Goal: Task Accomplishment & Management: Use online tool/utility

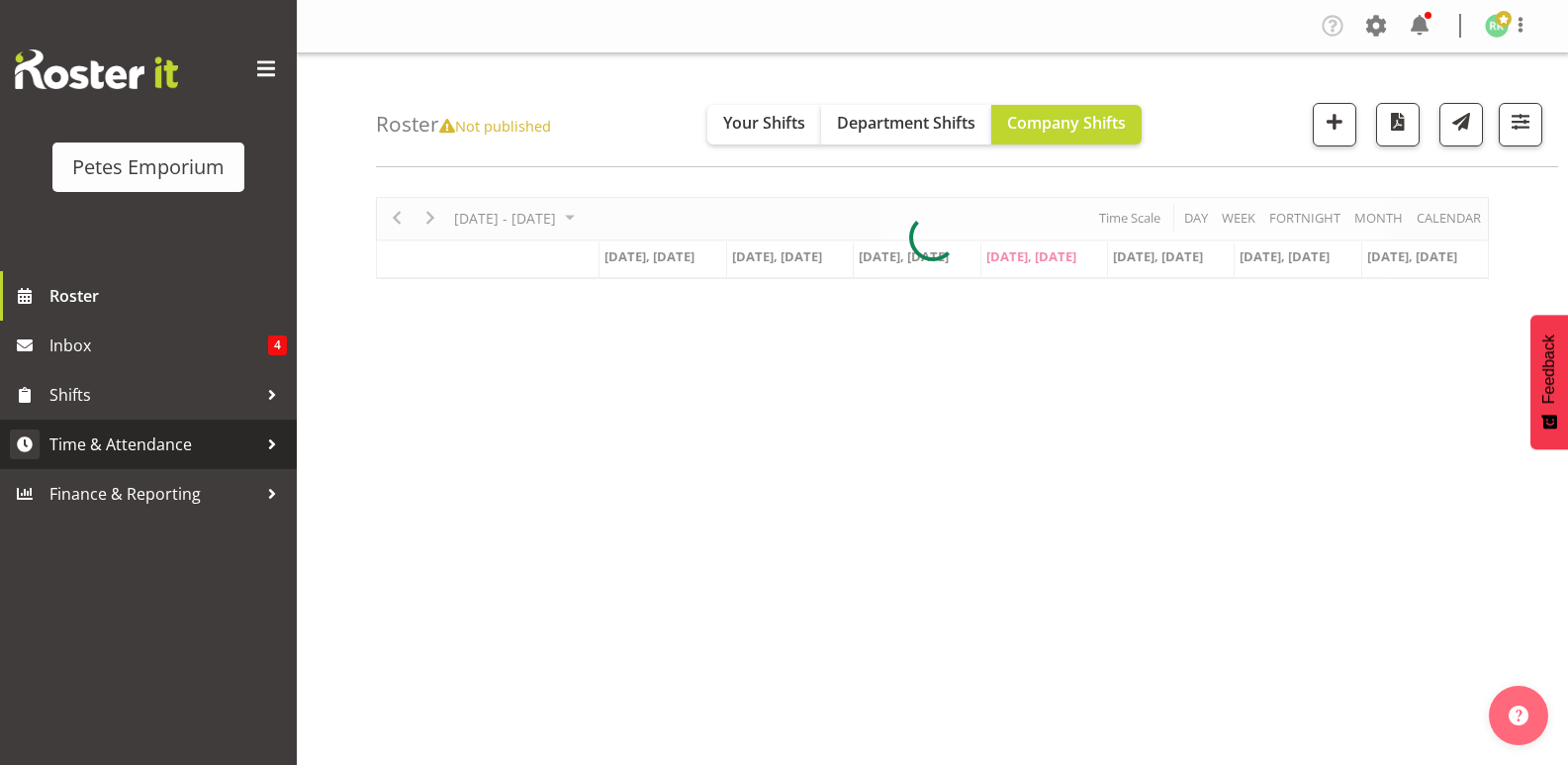
click at [164, 438] on span "Time & Attendance" at bounding box center [154, 445] width 208 height 30
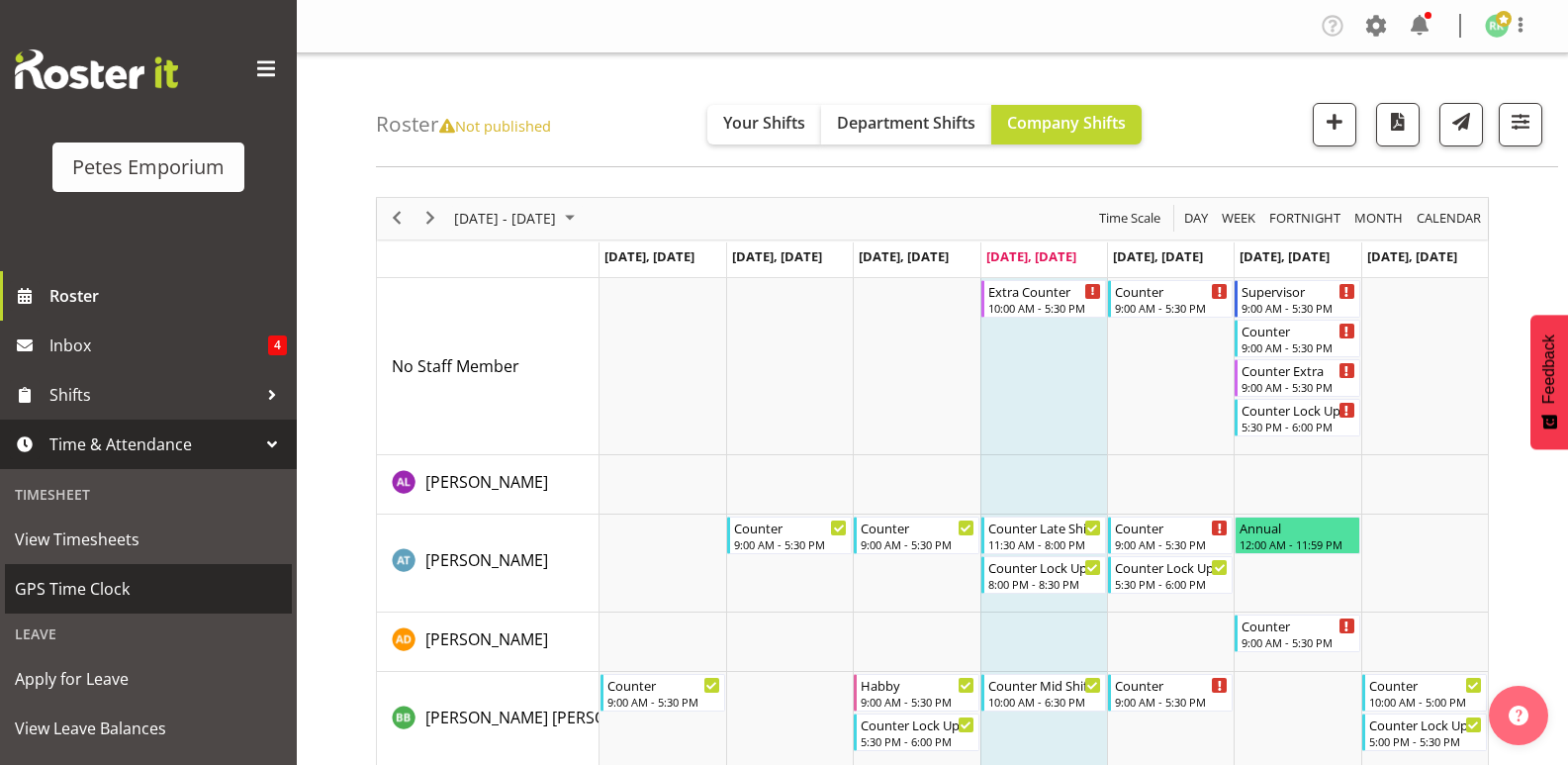
click at [89, 586] on span "GPS Time Clock" at bounding box center [148, 589] width 267 height 30
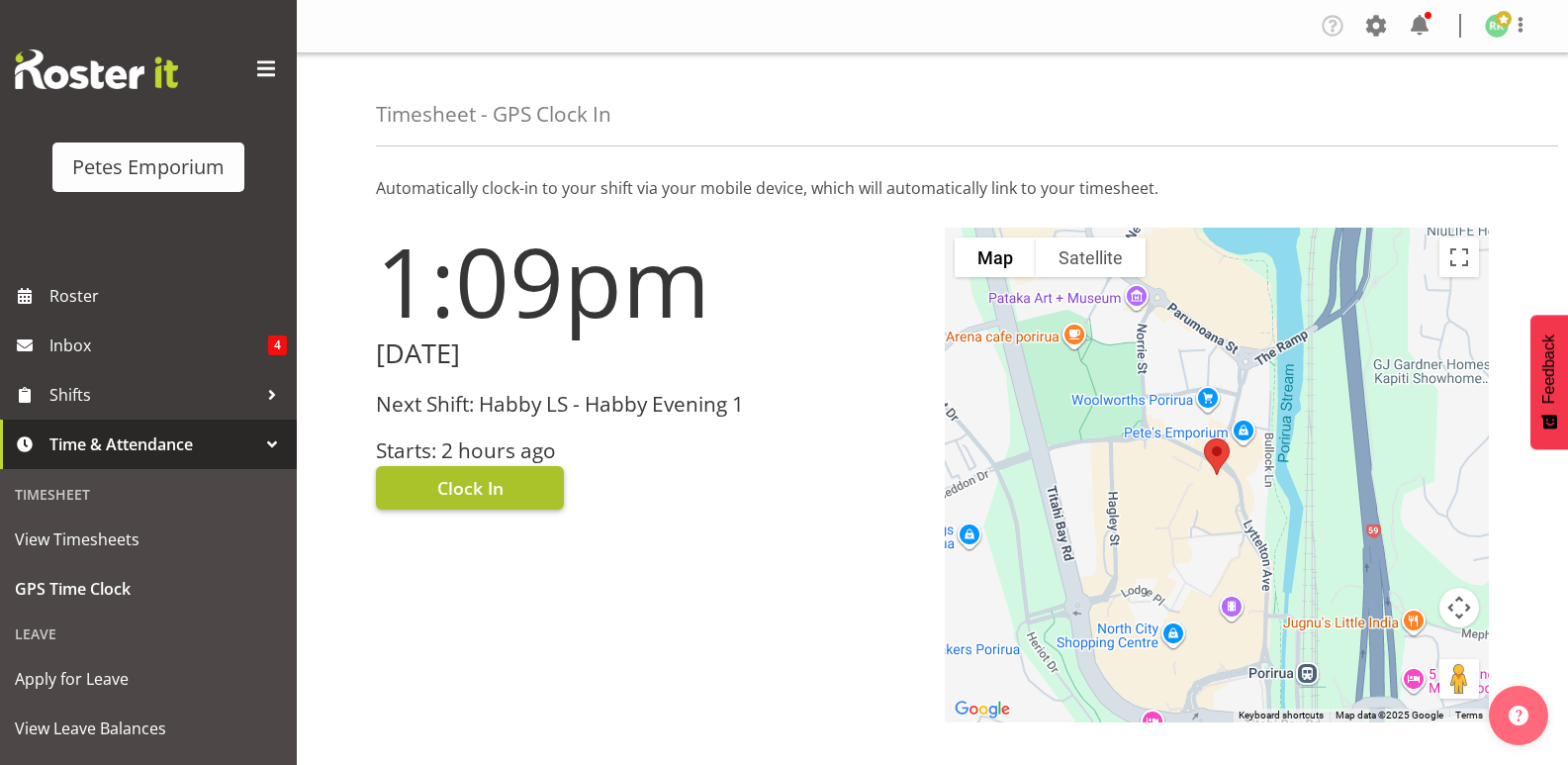
click at [505, 478] on button "Clock In" at bounding box center [470, 488] width 188 height 44
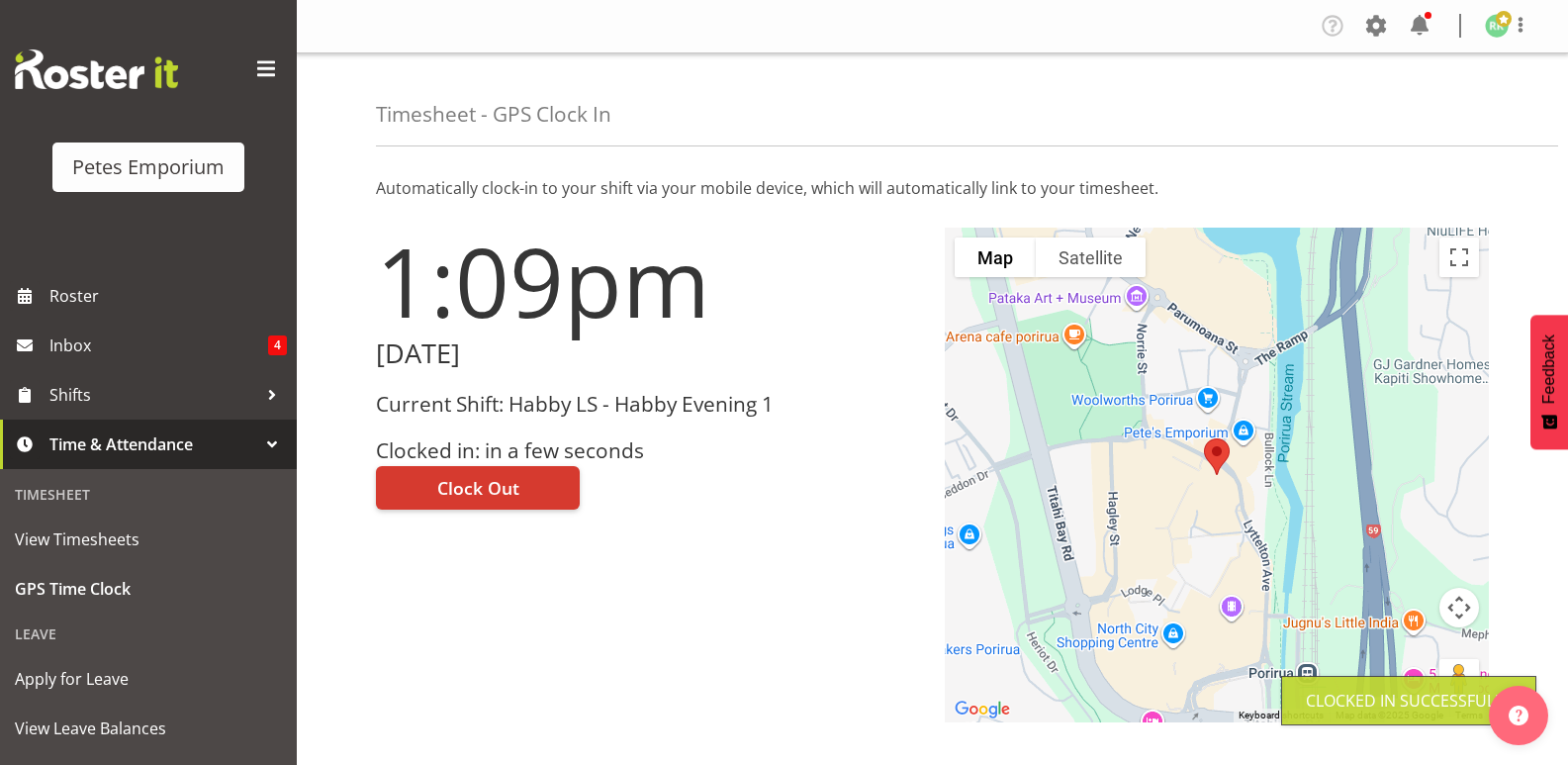
click at [1497, 23] on span at bounding box center [1504, 19] width 16 height 16
click at [1432, 106] on link "Log Out" at bounding box center [1438, 104] width 190 height 36
